Goal: Task Accomplishment & Management: Manage account settings

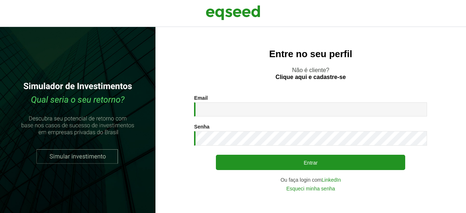
click at [219, 110] on input "Email *" at bounding box center [310, 109] width 233 height 14
click at [328, 179] on link "LinkedIn" at bounding box center [331, 179] width 19 height 5
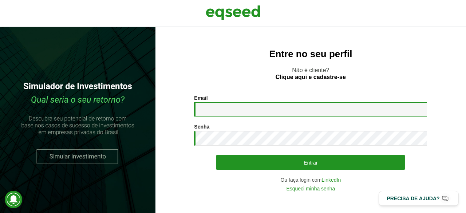
click at [218, 111] on input "Email *" at bounding box center [310, 109] width 233 height 14
type input "**********"
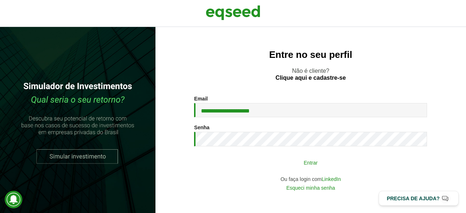
click at [272, 158] on button "Entrar" at bounding box center [310, 163] width 189 height 14
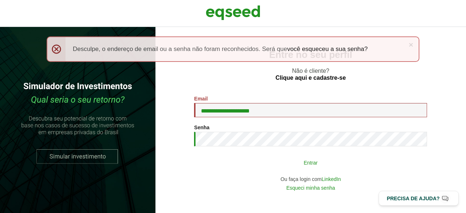
click at [280, 162] on button "Entrar" at bounding box center [310, 163] width 189 height 14
